Goal: Task Accomplishment & Management: Complete application form

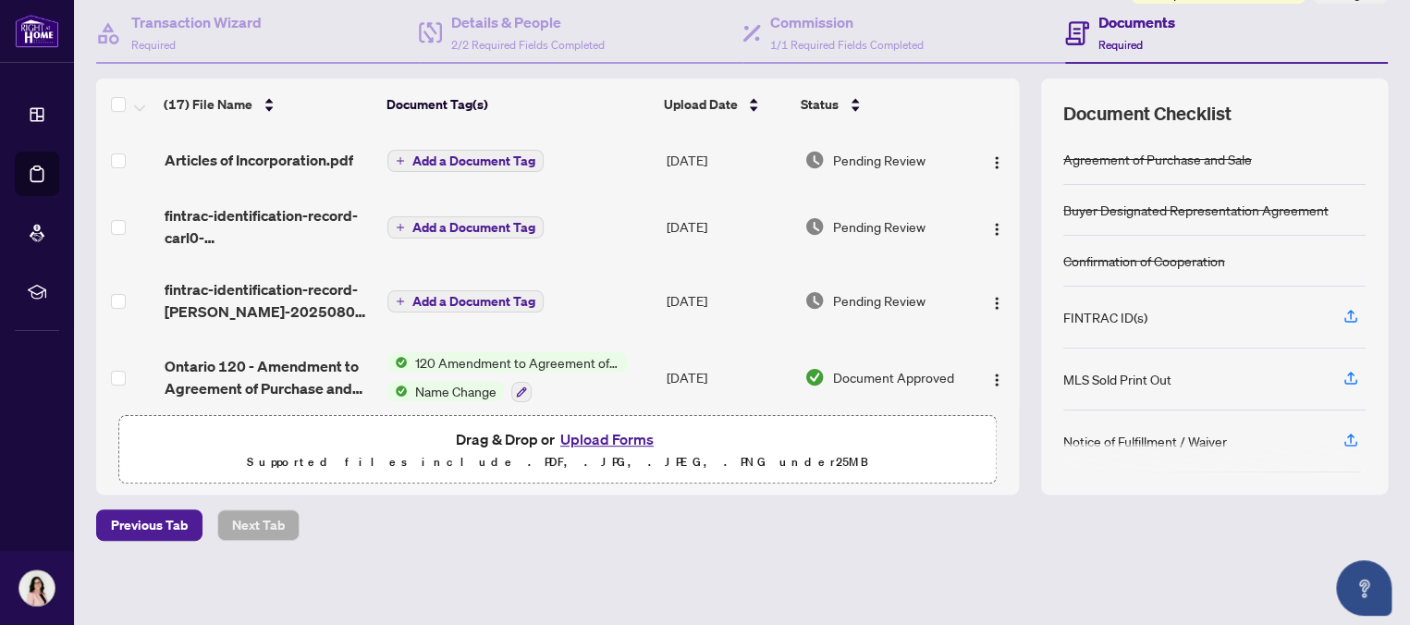
click at [616, 434] on button "Upload Forms" at bounding box center [607, 439] width 104 height 24
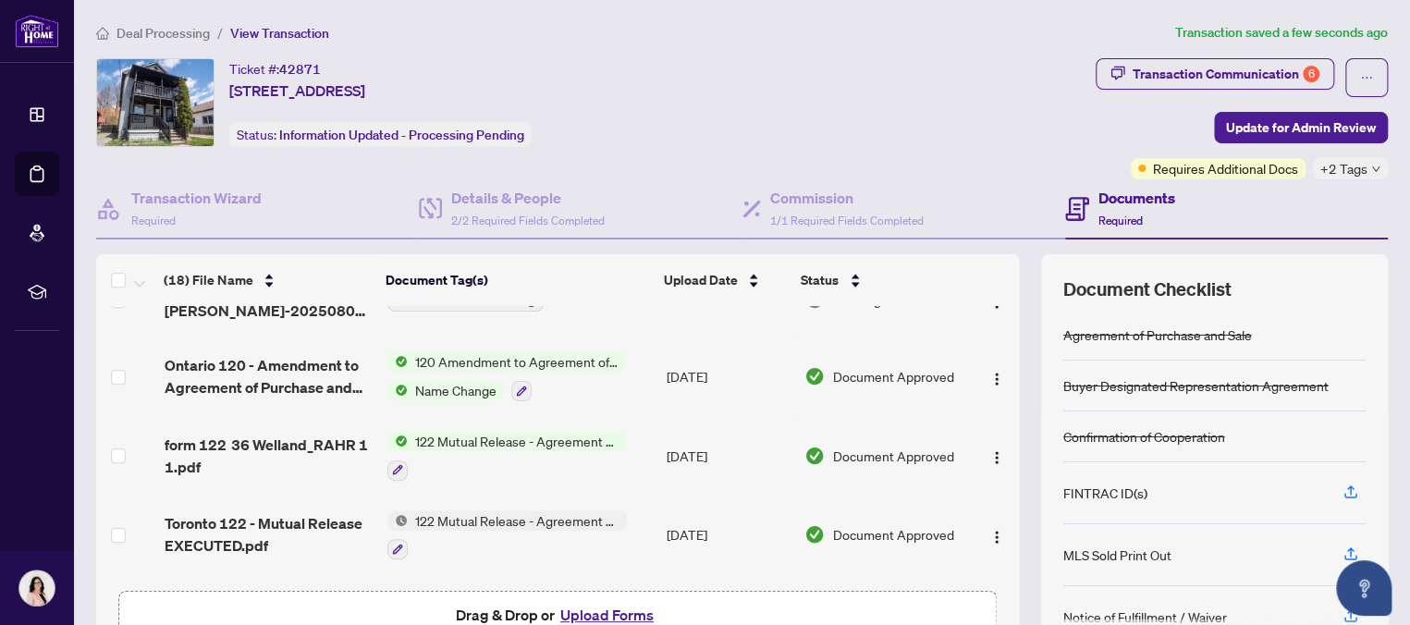
scroll to position [472, 0]
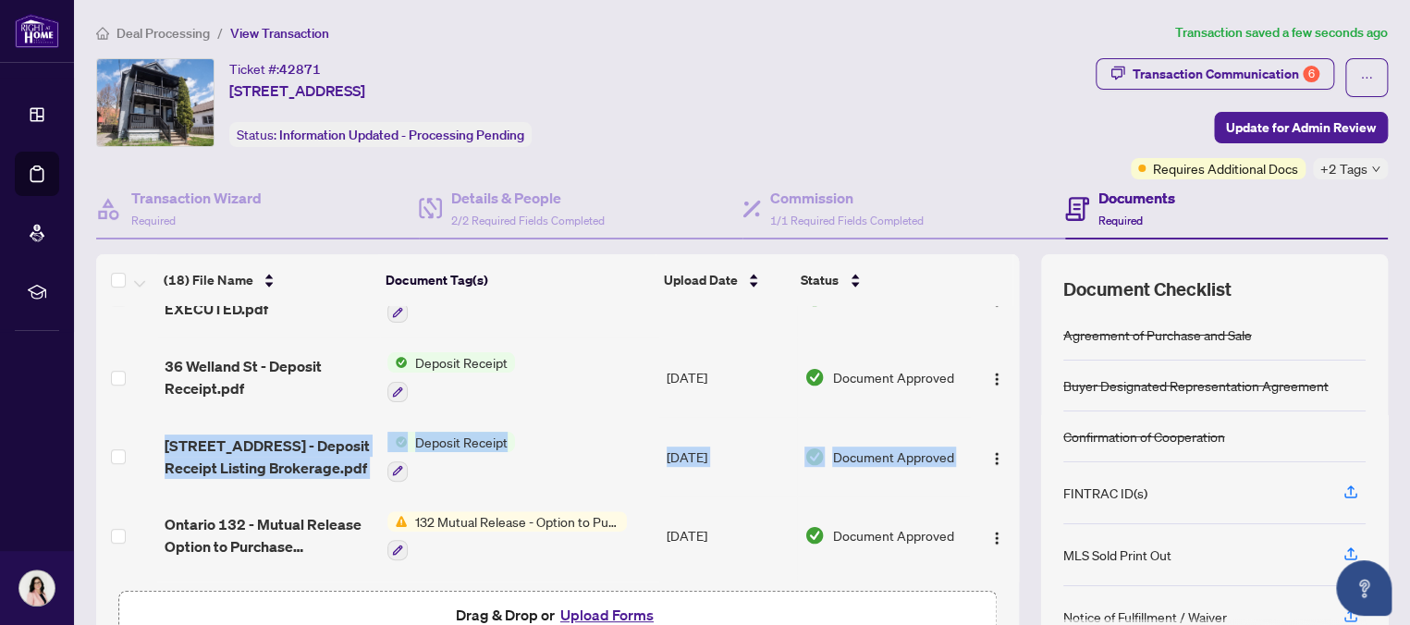
drag, startPoint x: 997, startPoint y: 435, endPoint x: 995, endPoint y: 414, distance: 20.4
click at [995, 414] on tbody "Certificate of Incorporation.pdf Add a Document Tag [DATE] Pending Review Artic…" at bounding box center [557, 521] width 923 height 1375
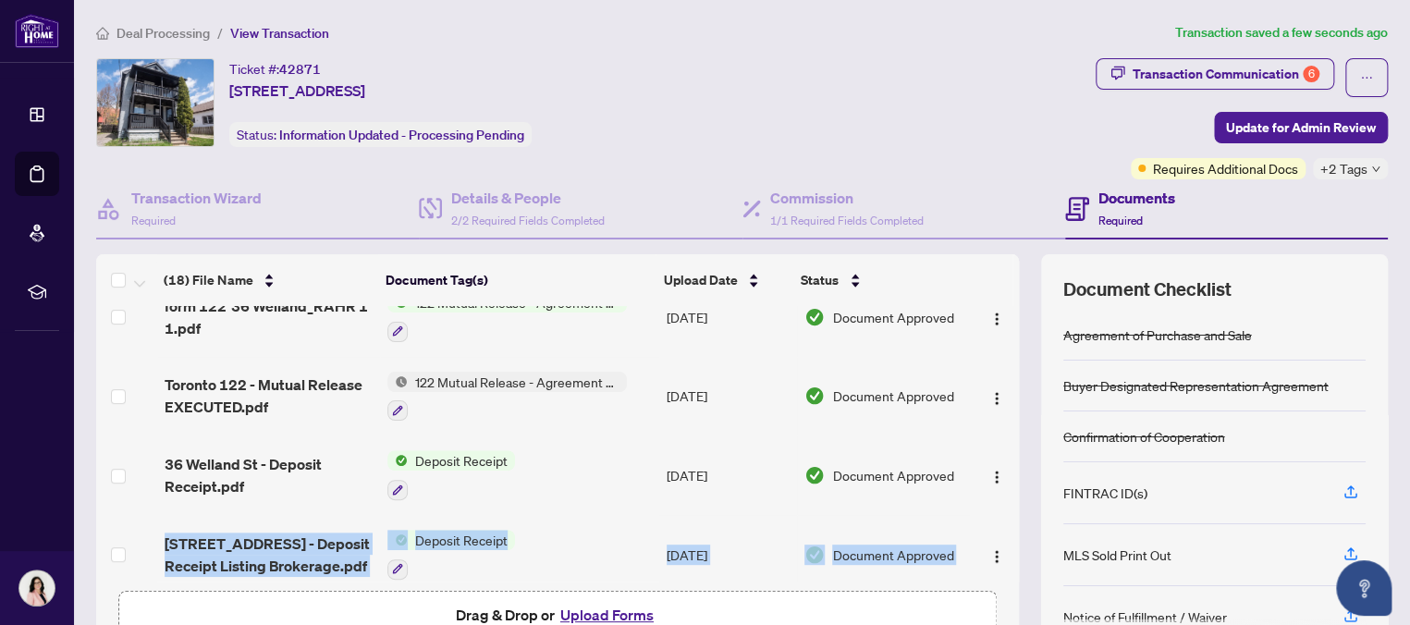
scroll to position [349, 0]
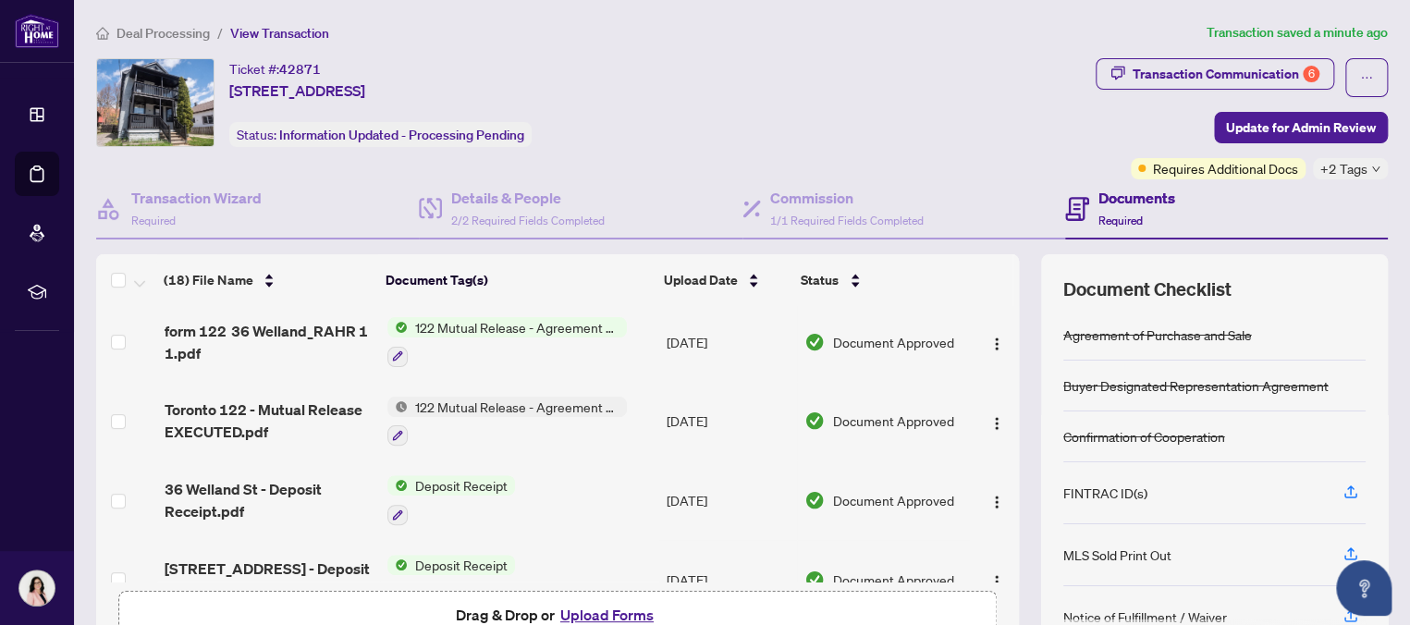
click at [1016, 430] on div "(18) File Name Document Tag(s) Upload Date Status Certificate of Incorporation.…" at bounding box center [742, 462] width 1292 height 416
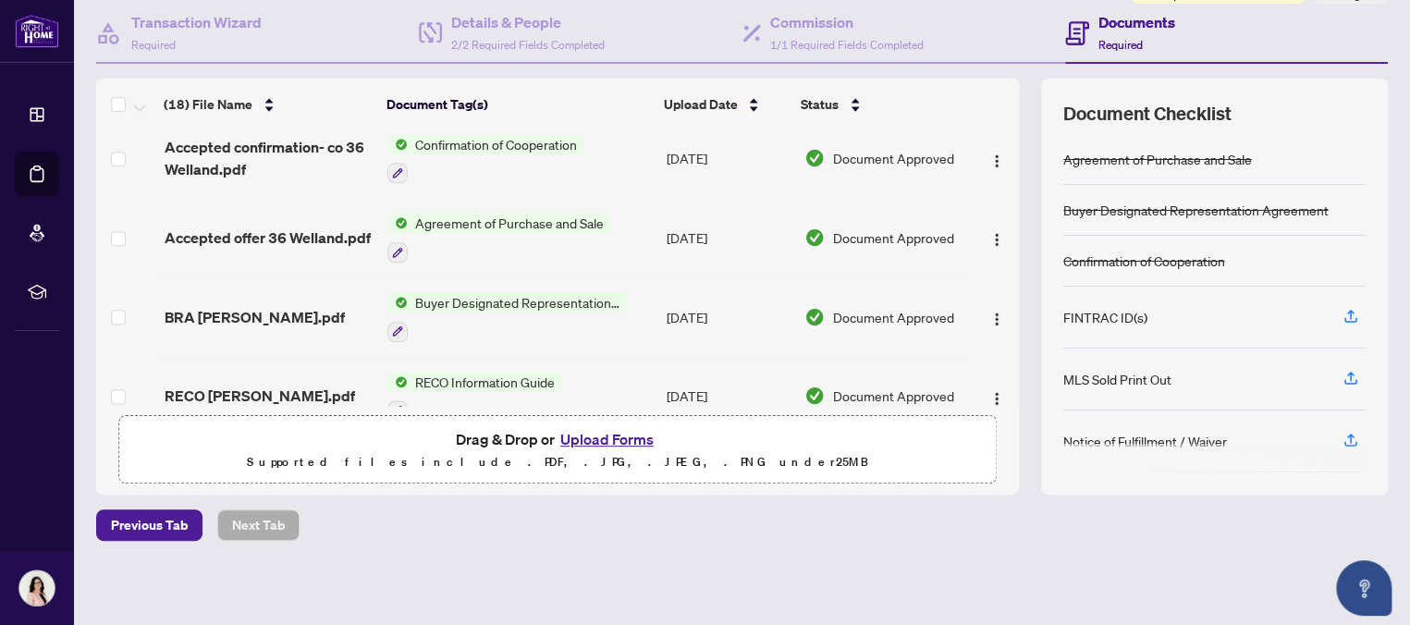
scroll to position [1100, 0]
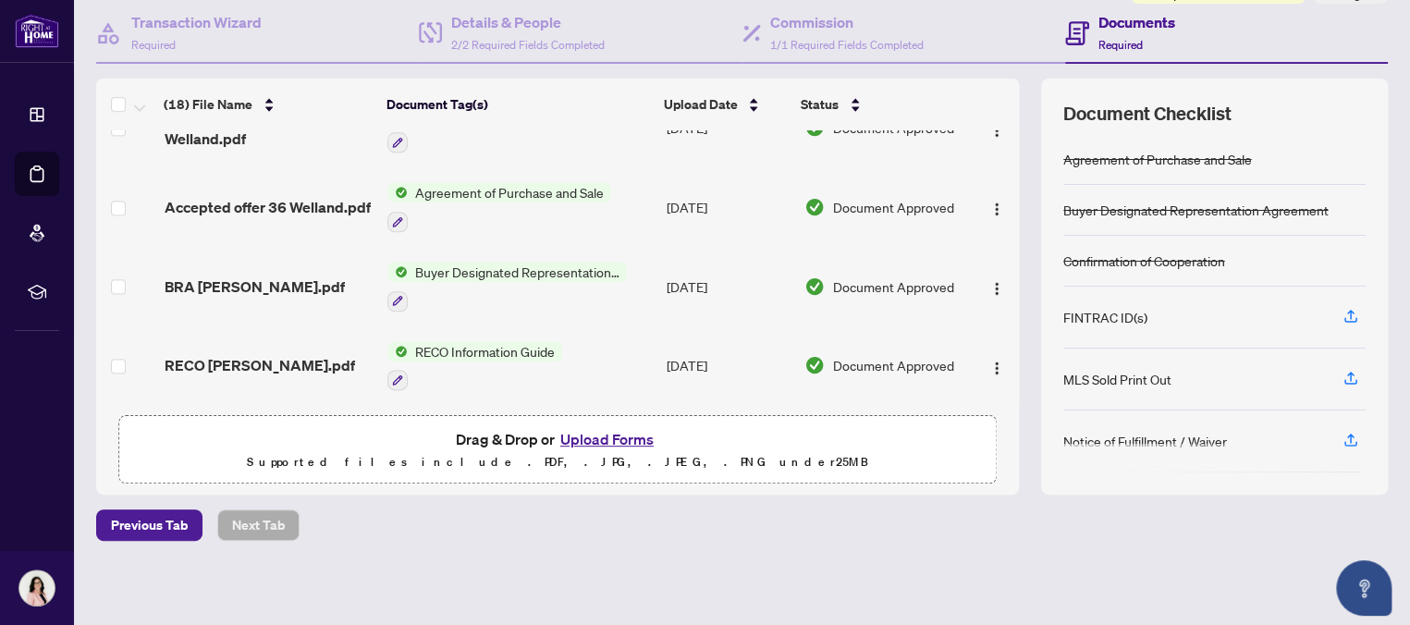
click at [621, 438] on button "Upload Forms" at bounding box center [607, 439] width 104 height 24
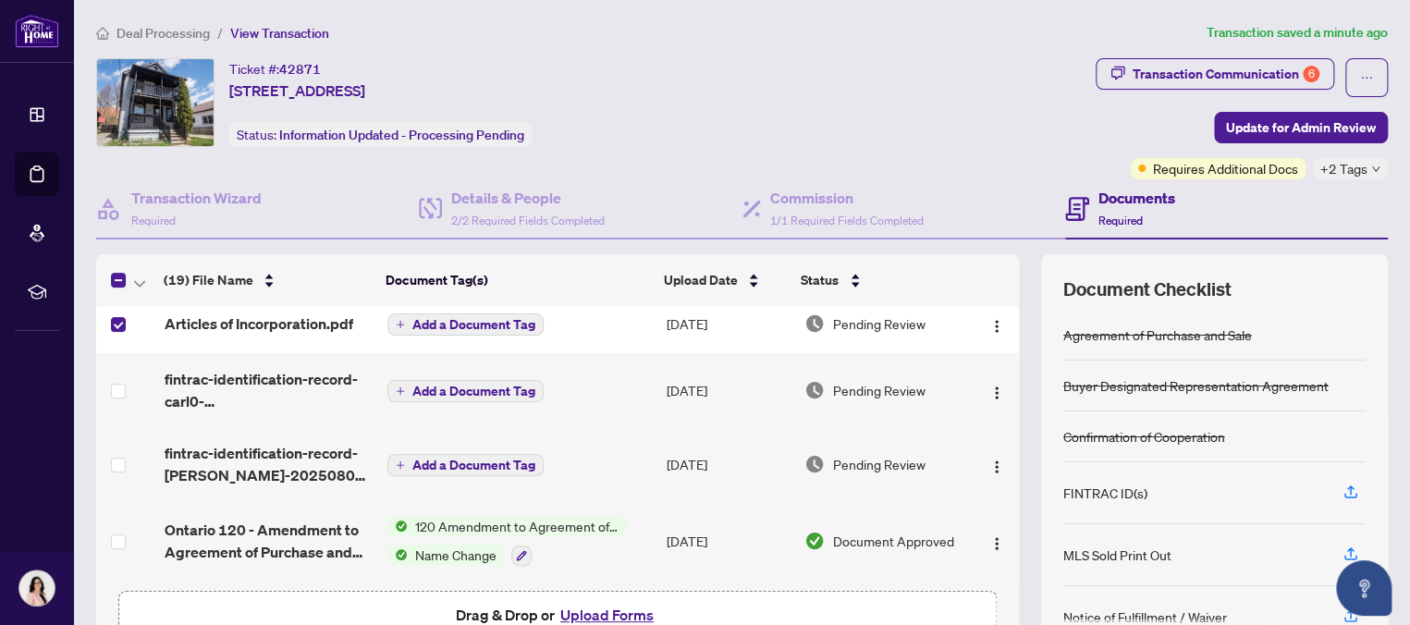
scroll to position [164, 0]
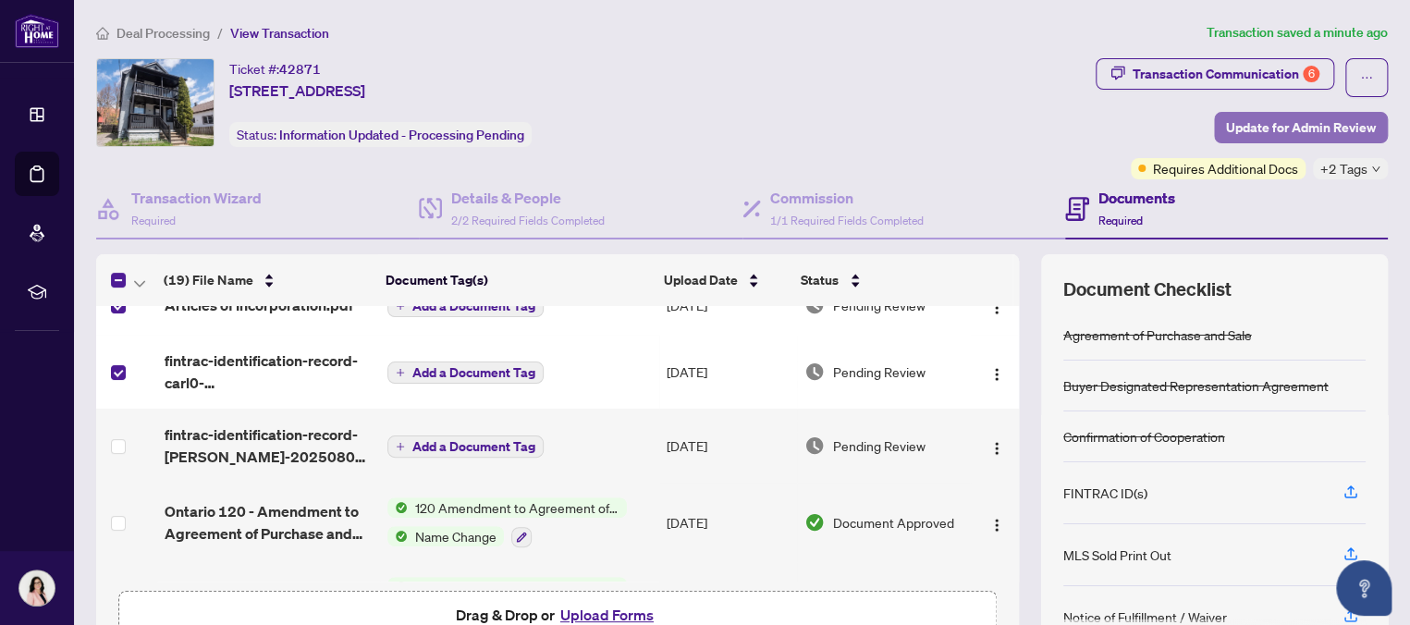
click at [1292, 122] on span "Update for Admin Review" at bounding box center [1301, 128] width 150 height 30
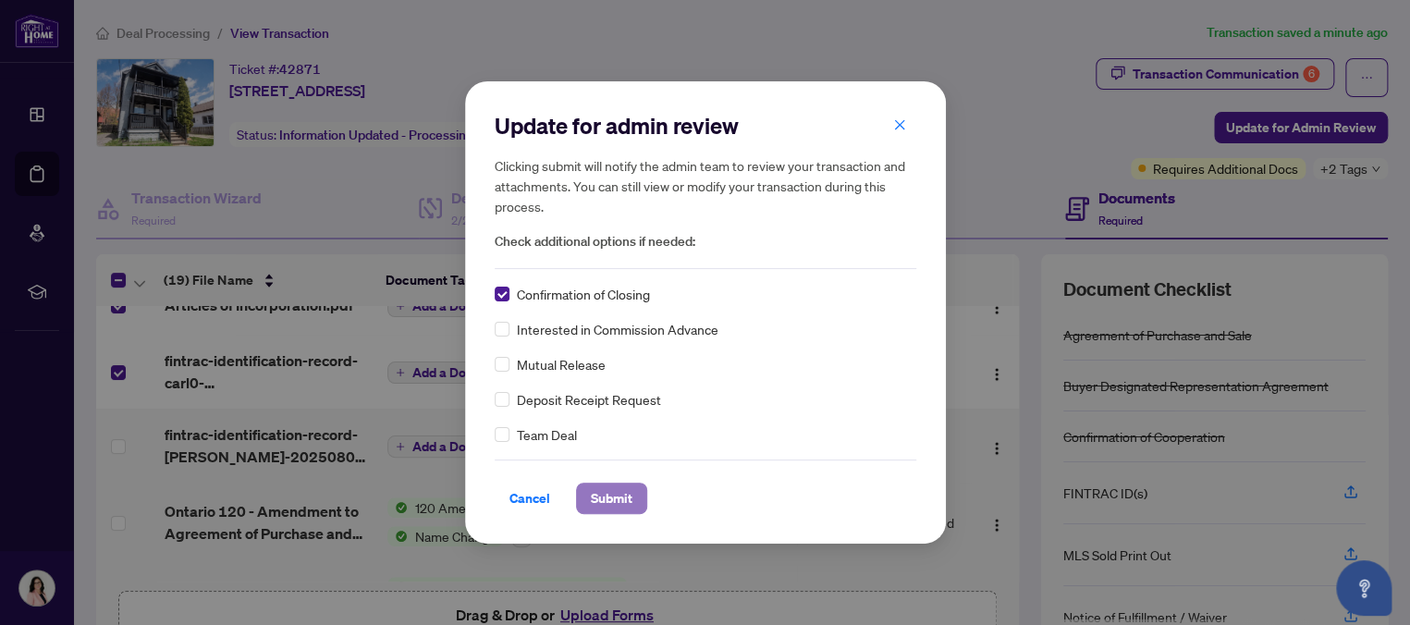
click at [605, 501] on span "Submit" at bounding box center [612, 499] width 42 height 30
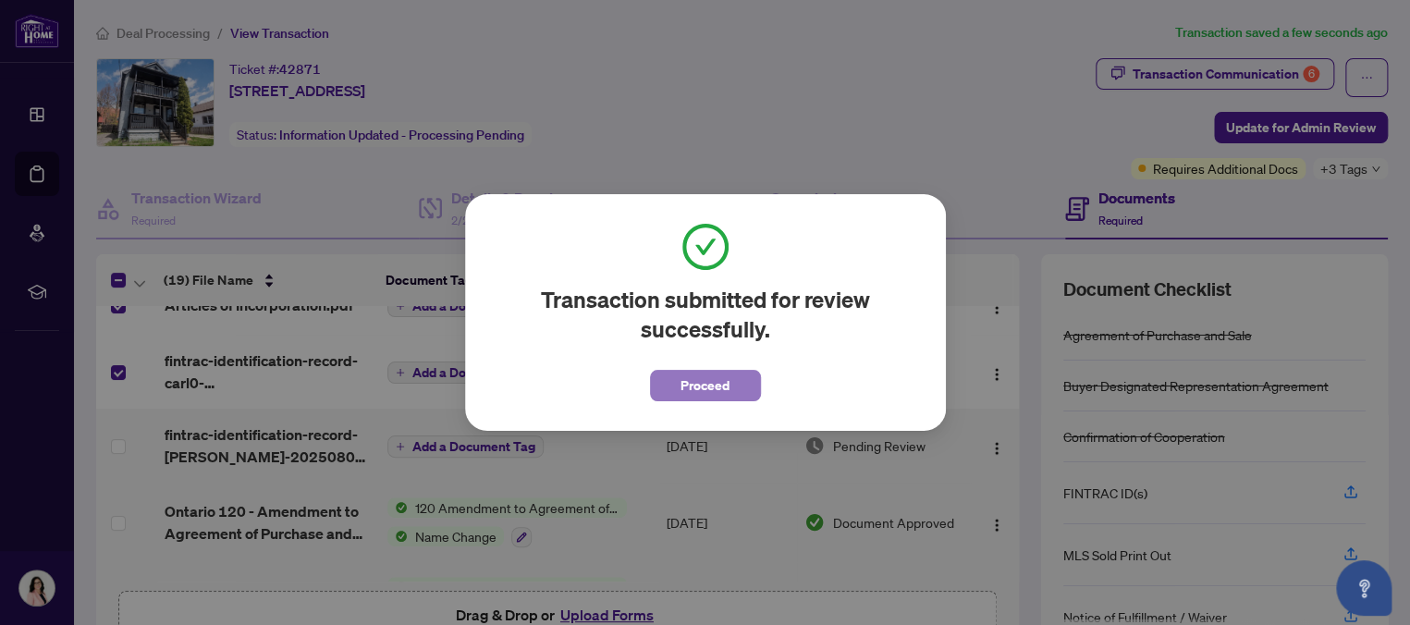
click at [702, 386] on span "Proceed" at bounding box center [704, 386] width 49 height 30
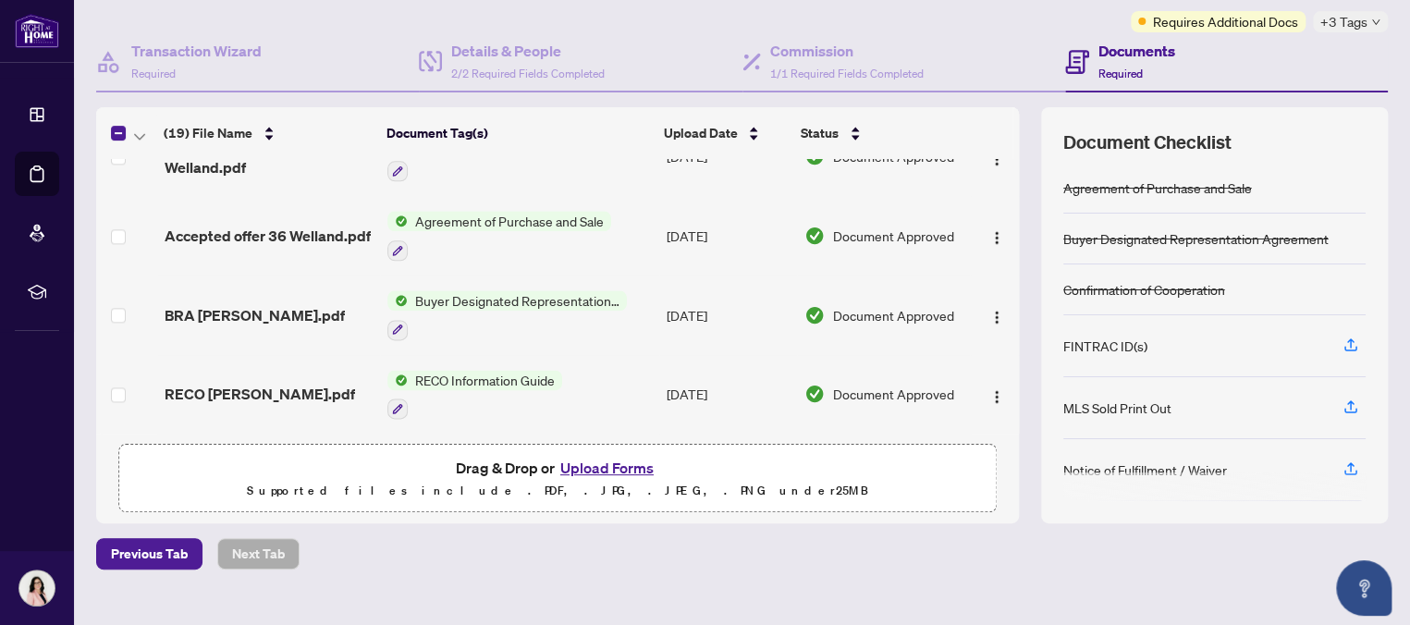
scroll to position [176, 0]
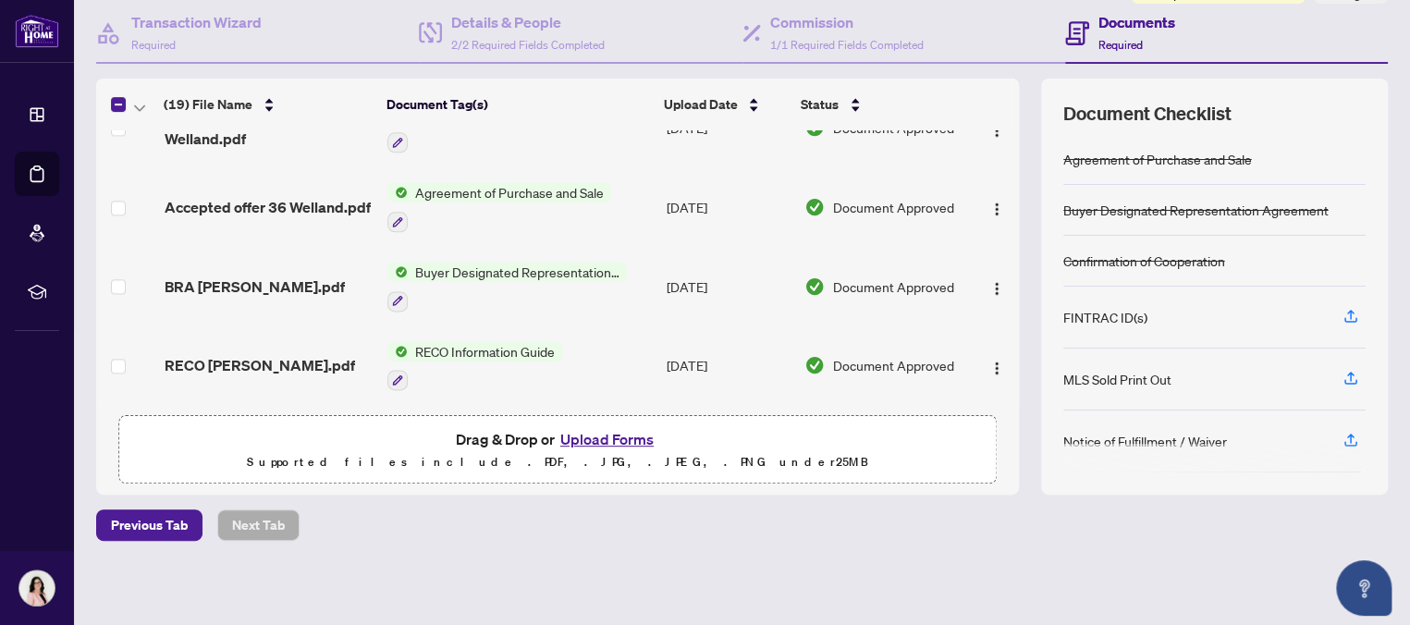
click at [613, 439] on button "Upload Forms" at bounding box center [607, 439] width 104 height 24
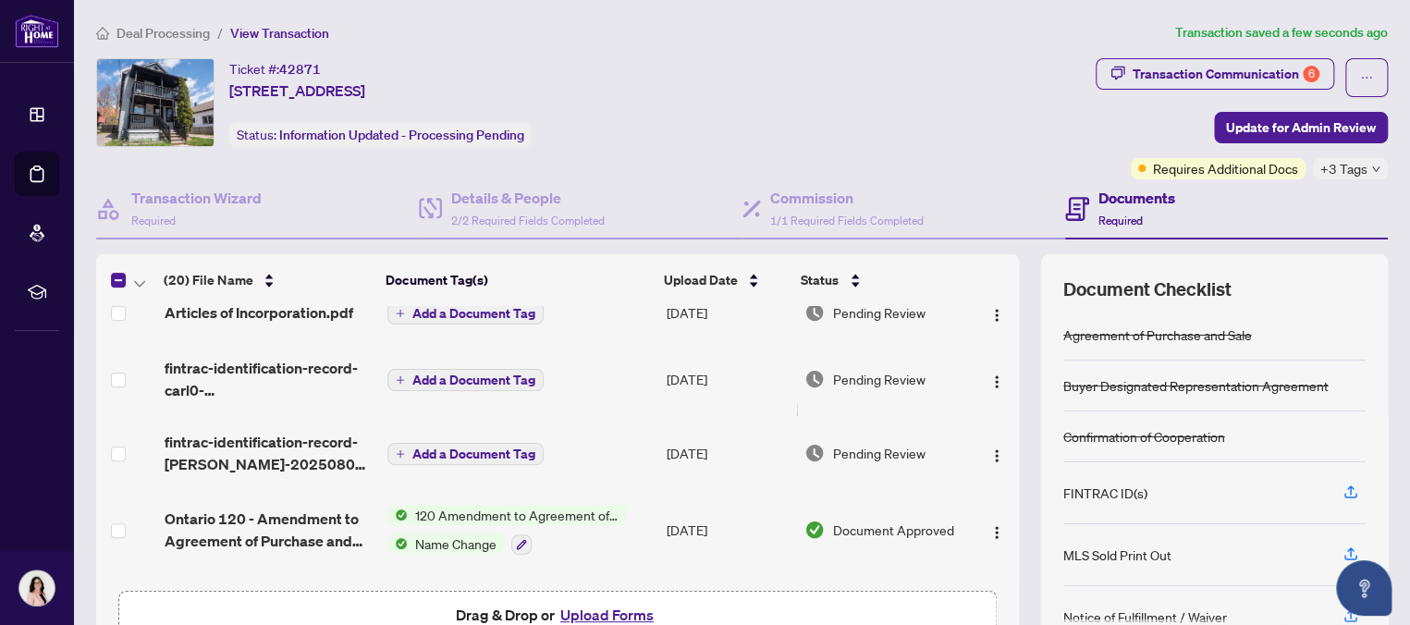
scroll to position [239, 0]
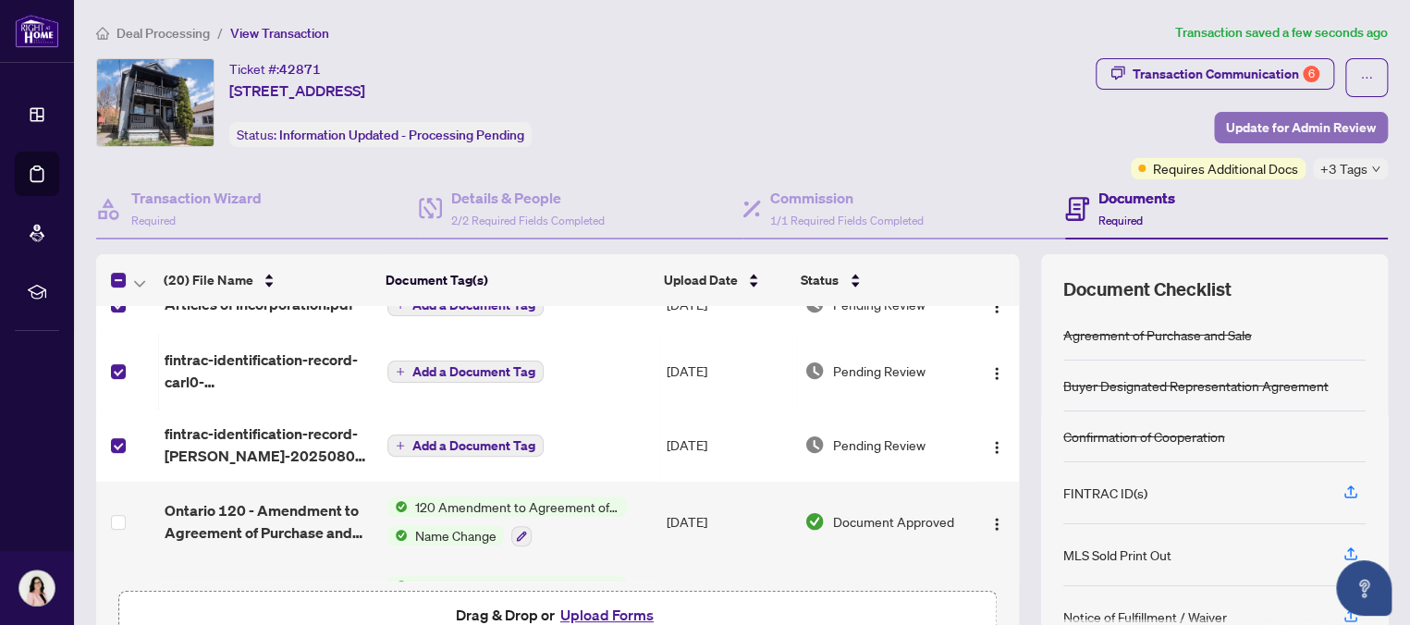
click at [1298, 123] on span "Update for Admin Review" at bounding box center [1301, 128] width 150 height 30
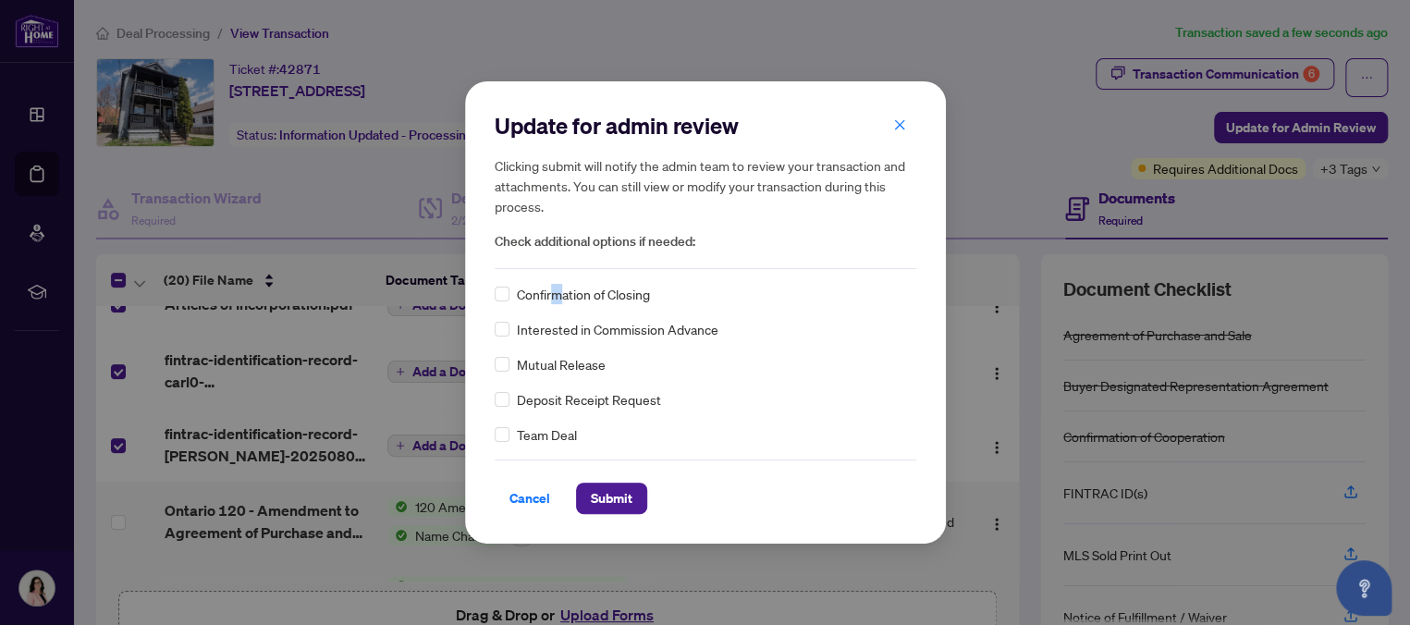
click at [557, 296] on span "Confirmation of Closing" at bounding box center [583, 294] width 133 height 20
click at [615, 497] on span "Submit" at bounding box center [612, 499] width 42 height 30
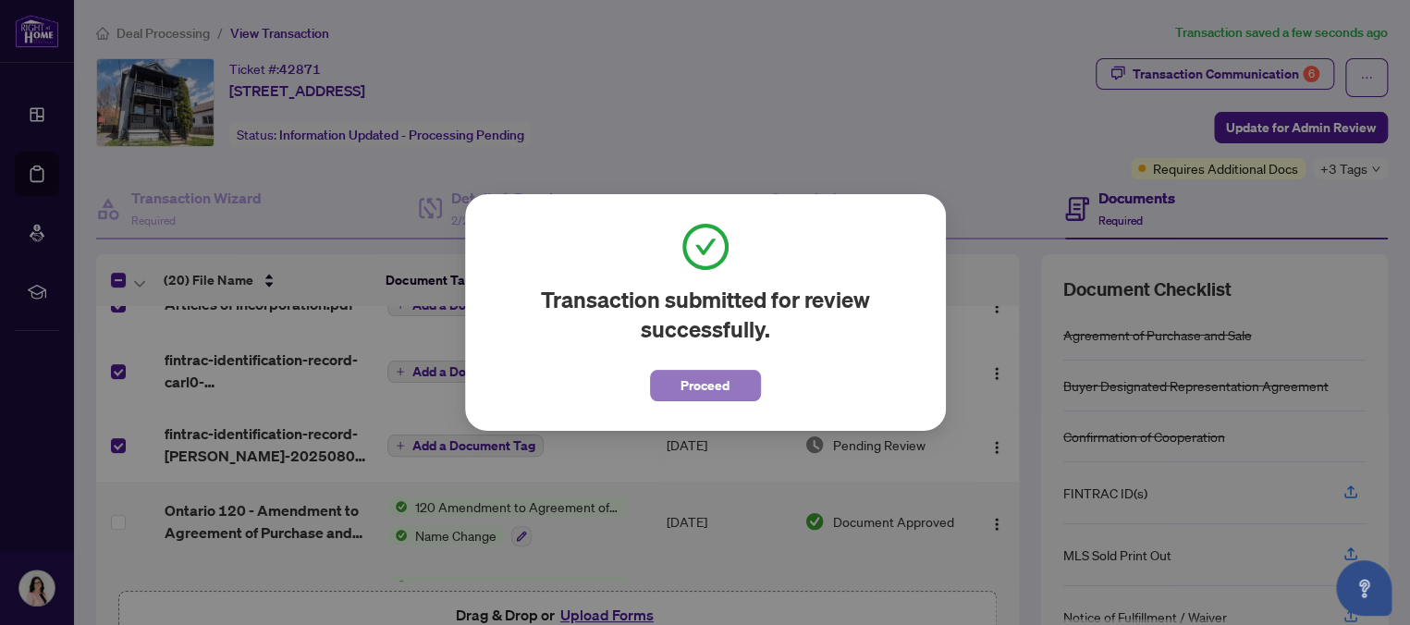
click at [732, 388] on button "Proceed" at bounding box center [705, 385] width 111 height 31
